Goal: Task Accomplishment & Management: Manage account settings

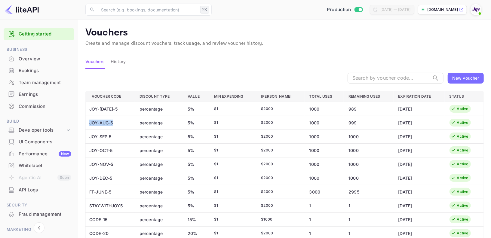
click at [36, 97] on div "Earnings" at bounding box center [45, 94] width 53 height 7
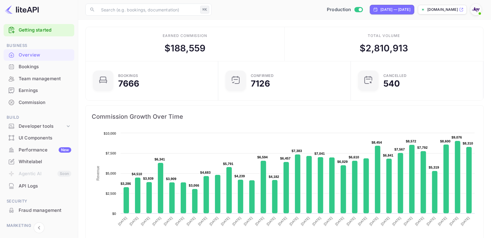
scroll to position [2, 0]
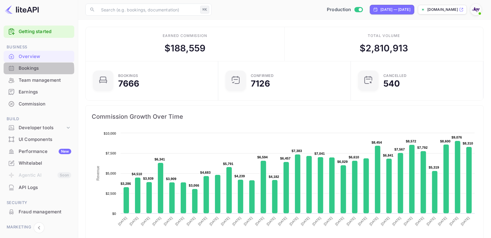
click at [34, 69] on div "Bookings" at bounding box center [45, 68] width 53 height 7
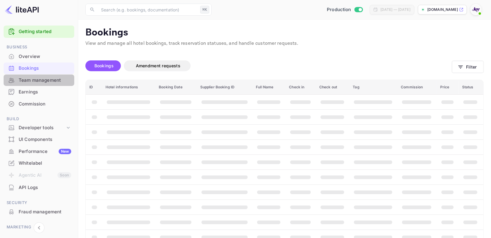
click at [41, 82] on div "Team management" at bounding box center [45, 80] width 53 height 7
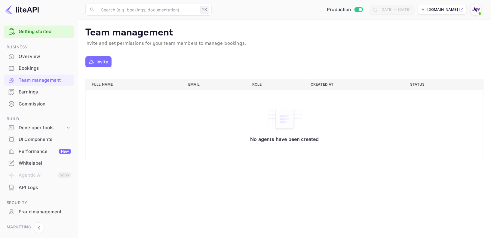
click at [23, 93] on div "Earnings" at bounding box center [45, 92] width 53 height 7
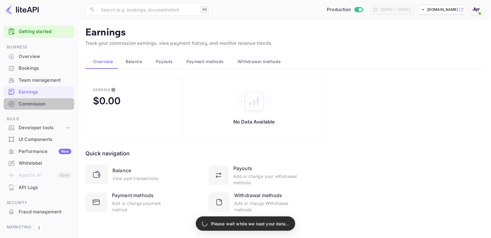
click at [30, 102] on div "Commission" at bounding box center [45, 104] width 53 height 7
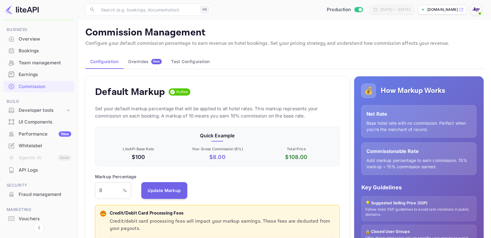
scroll to position [20, 0]
click at [34, 142] on div "Whitelabel" at bounding box center [45, 145] width 53 height 7
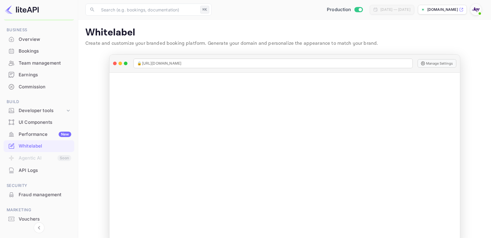
scroll to position [16, 0]
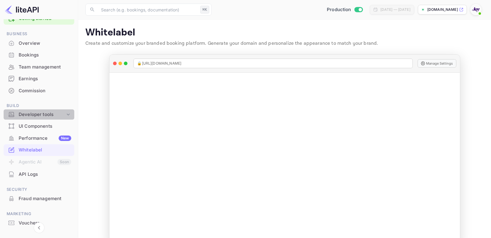
click at [49, 111] on div "Developer tools" at bounding box center [42, 114] width 47 height 7
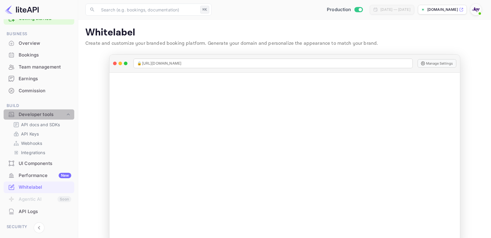
click at [49, 111] on div "Developer tools" at bounding box center [42, 114] width 47 height 7
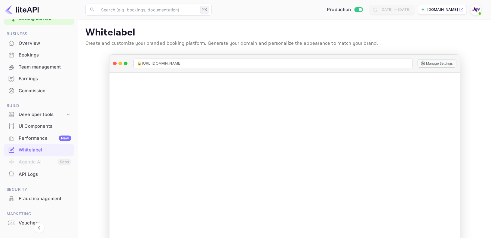
click at [38, 88] on div "Commission" at bounding box center [45, 90] width 53 height 7
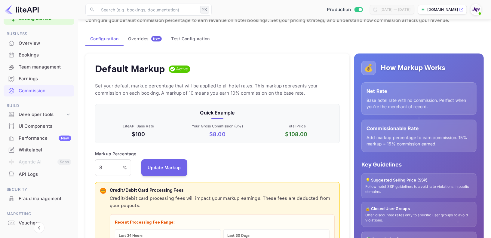
scroll to position [30, 0]
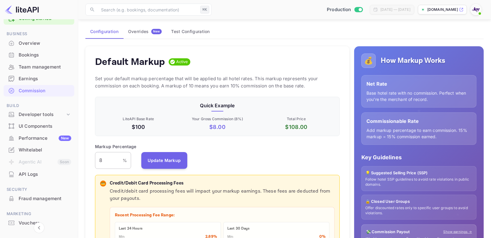
click at [115, 158] on input "8" at bounding box center [109, 160] width 28 height 17
type input "10"
click at [160, 165] on button "Update Markup" at bounding box center [164, 160] width 46 height 17
